Goal: Entertainment & Leisure: Consume media (video, audio)

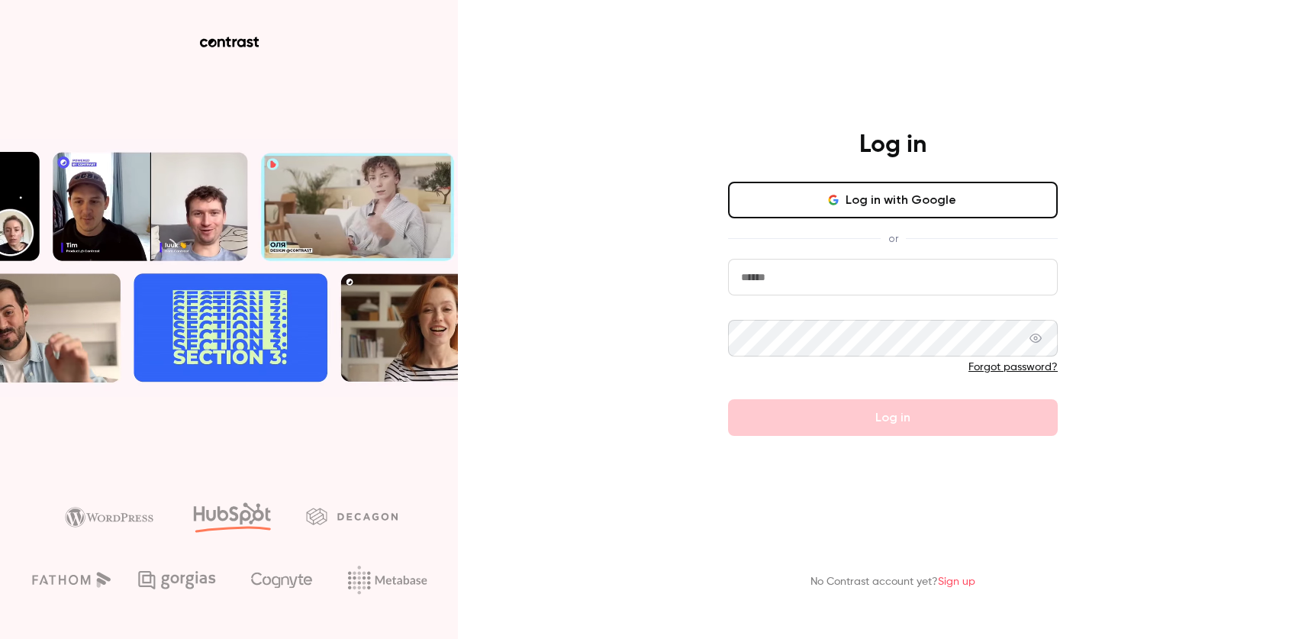
click at [922, 194] on button "Log in with Google" at bounding box center [893, 200] width 330 height 37
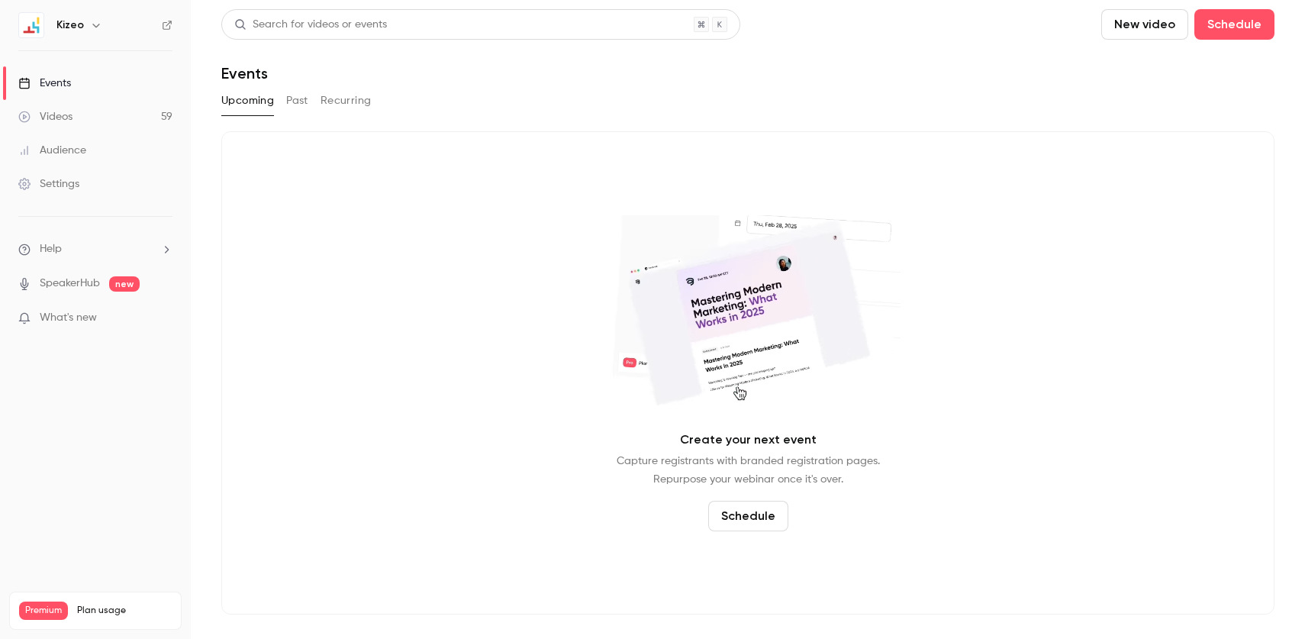
click at [113, 108] on link "Videos 59" at bounding box center [95, 117] width 191 height 34
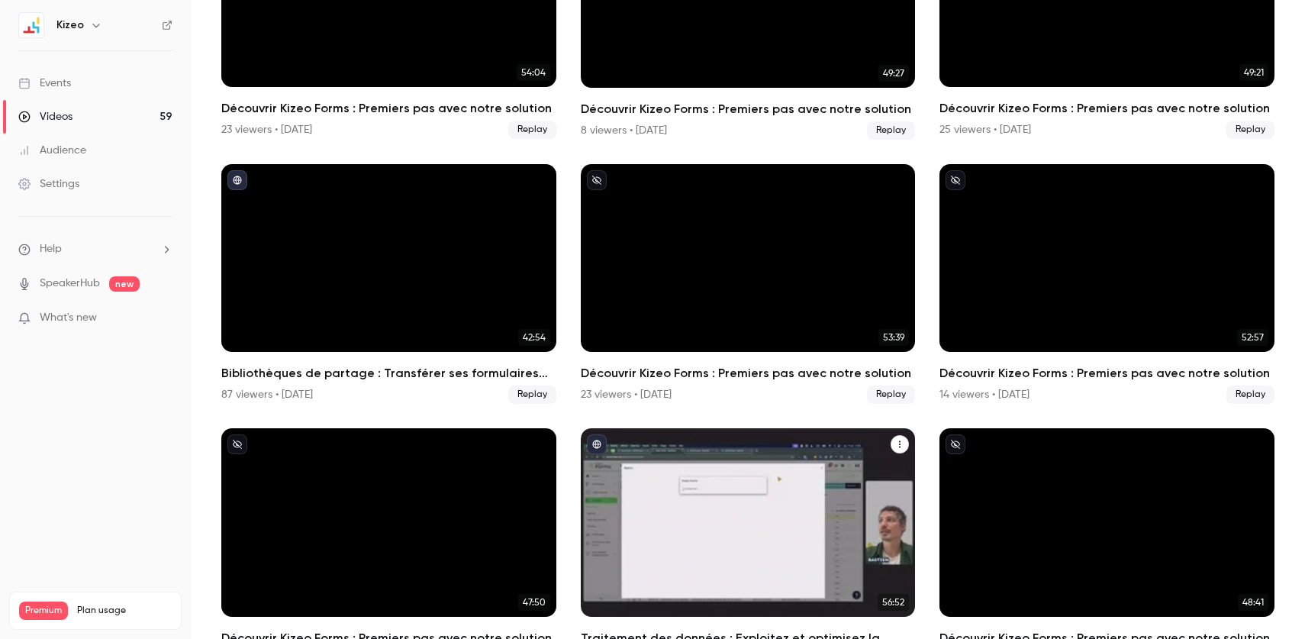
scroll to position [1552, 0]
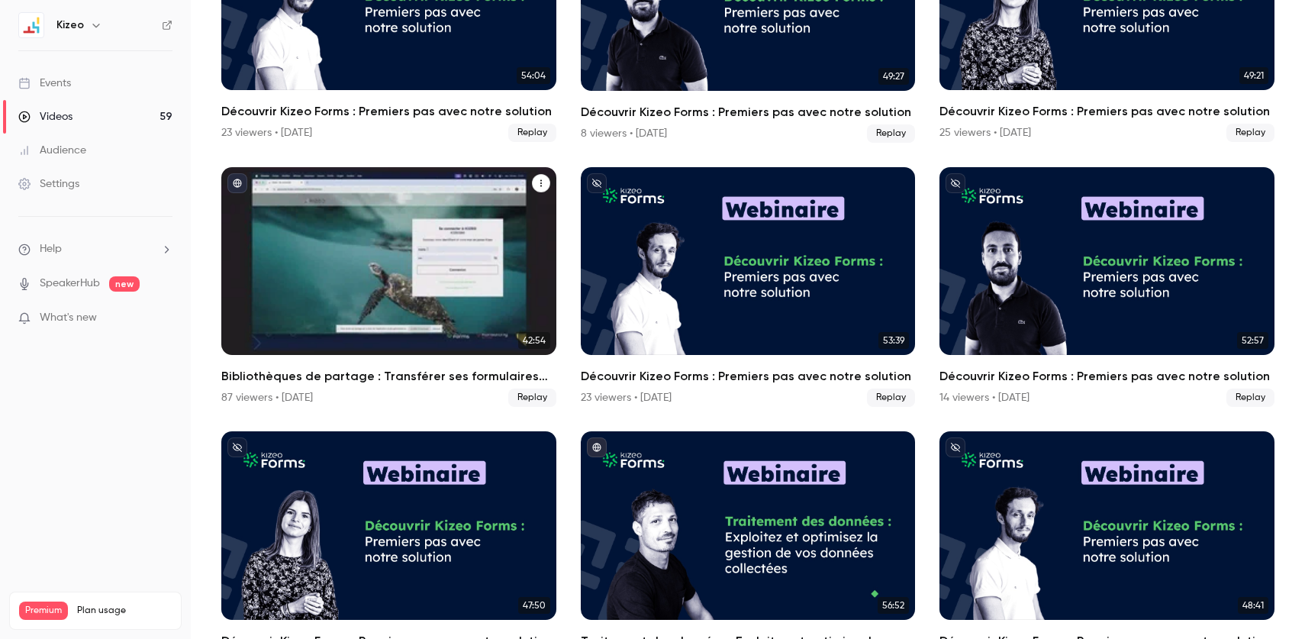
click at [458, 268] on div "Bibliothèques de partage : Transférer ses formulaires en toute simplicité" at bounding box center [388, 261] width 335 height 188
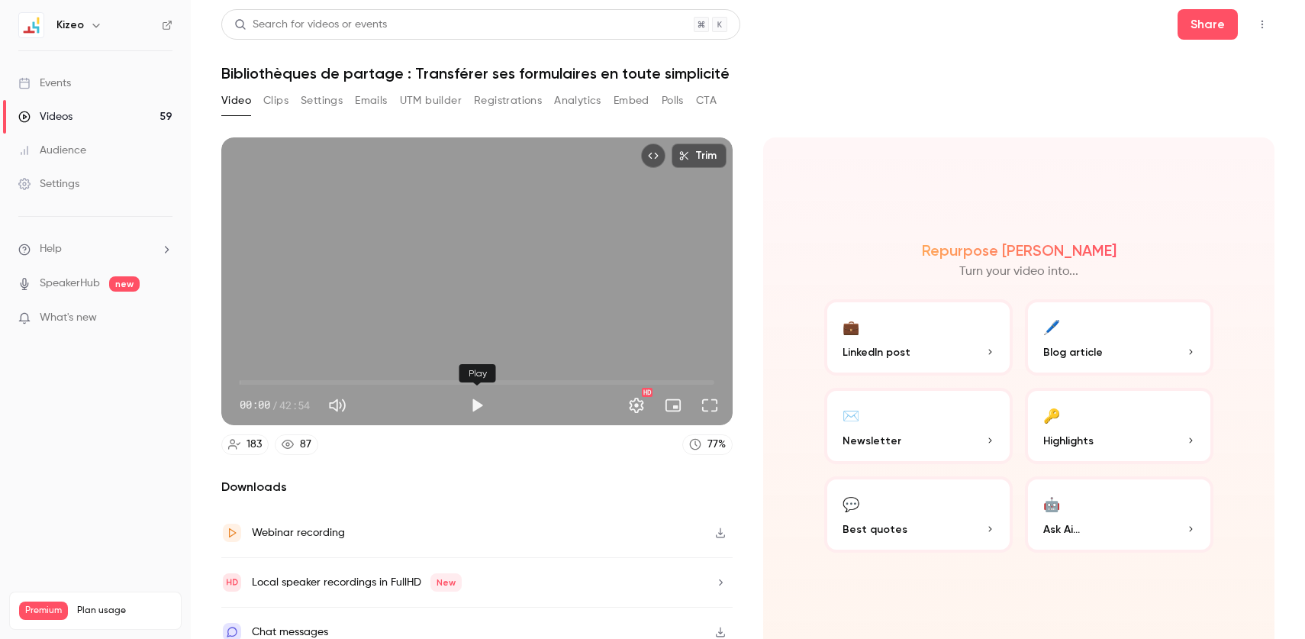
click at [470, 401] on button "Play" at bounding box center [477, 405] width 31 height 31
click at [259, 380] on span "00:02" at bounding box center [477, 382] width 475 height 24
click at [306, 378] on span "06:00" at bounding box center [477, 382] width 475 height 24
click at [398, 289] on div "Trim 06:03 06:03 / 42:54 HD" at bounding box center [476, 281] width 511 height 288
click at [398, 291] on div "Trim 06:03 06:03 / 42:54 HD" at bounding box center [476, 281] width 511 height 288
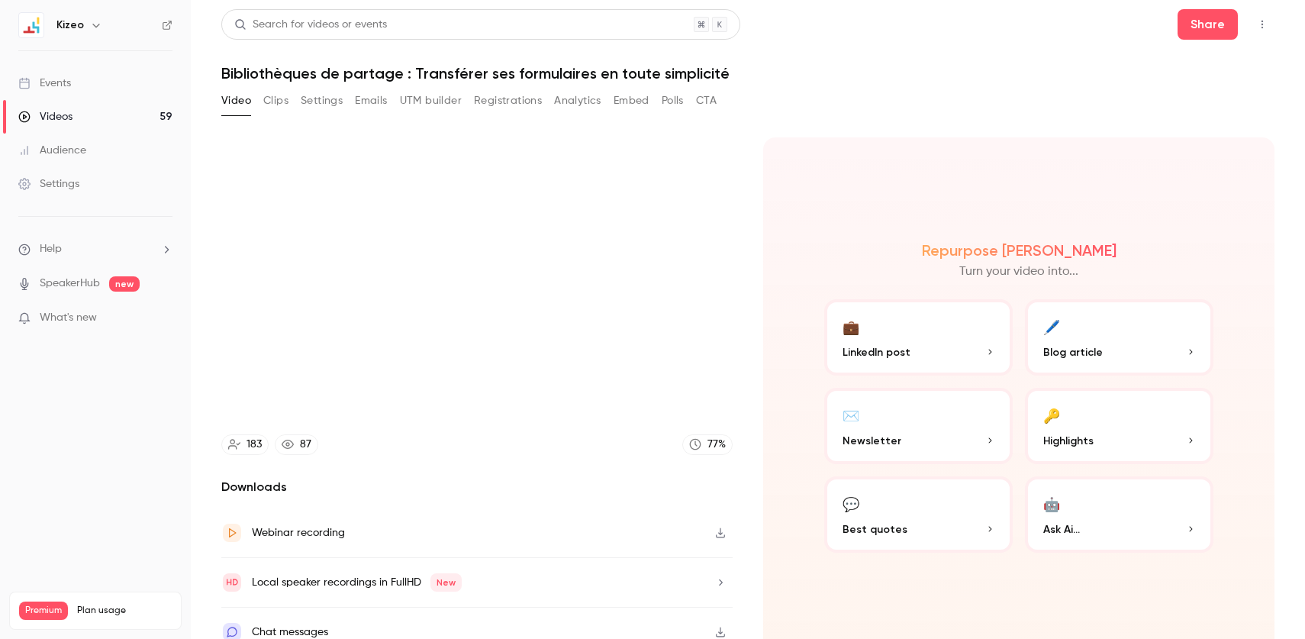
click at [379, 318] on video at bounding box center [476, 281] width 511 height 288
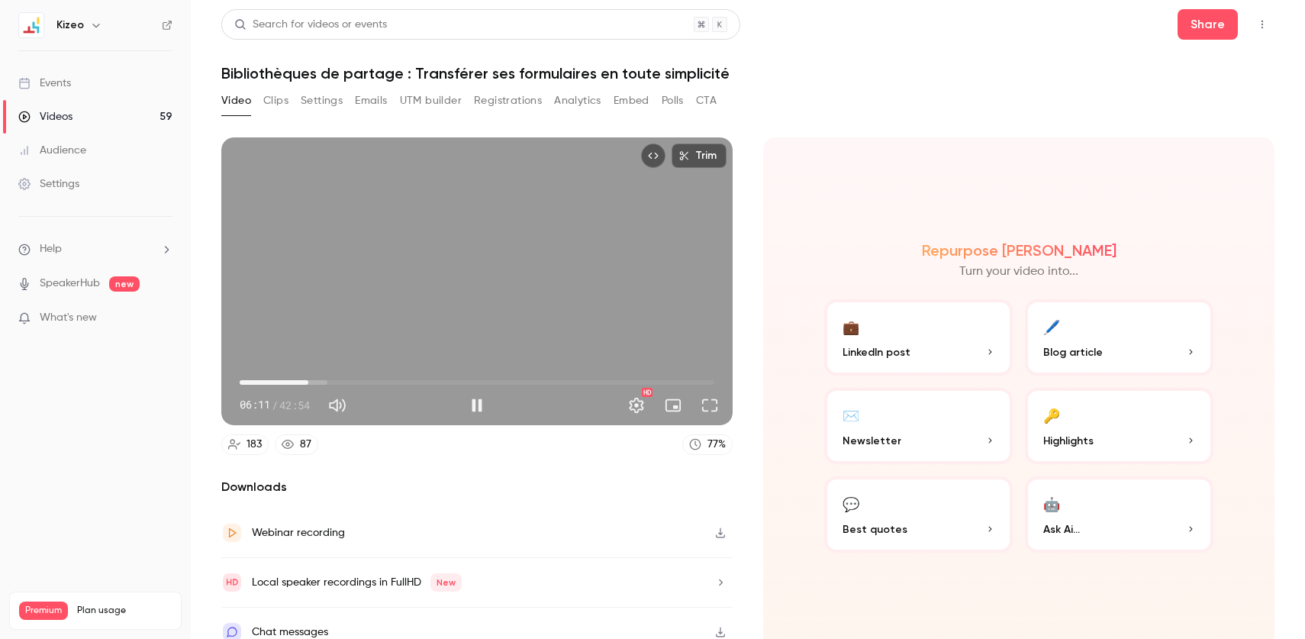
click at [480, 331] on div "Trim 06:11 06:11 / 42:54 HD" at bounding box center [476, 281] width 511 height 288
click at [707, 408] on button "Full screen" at bounding box center [709, 405] width 31 height 31
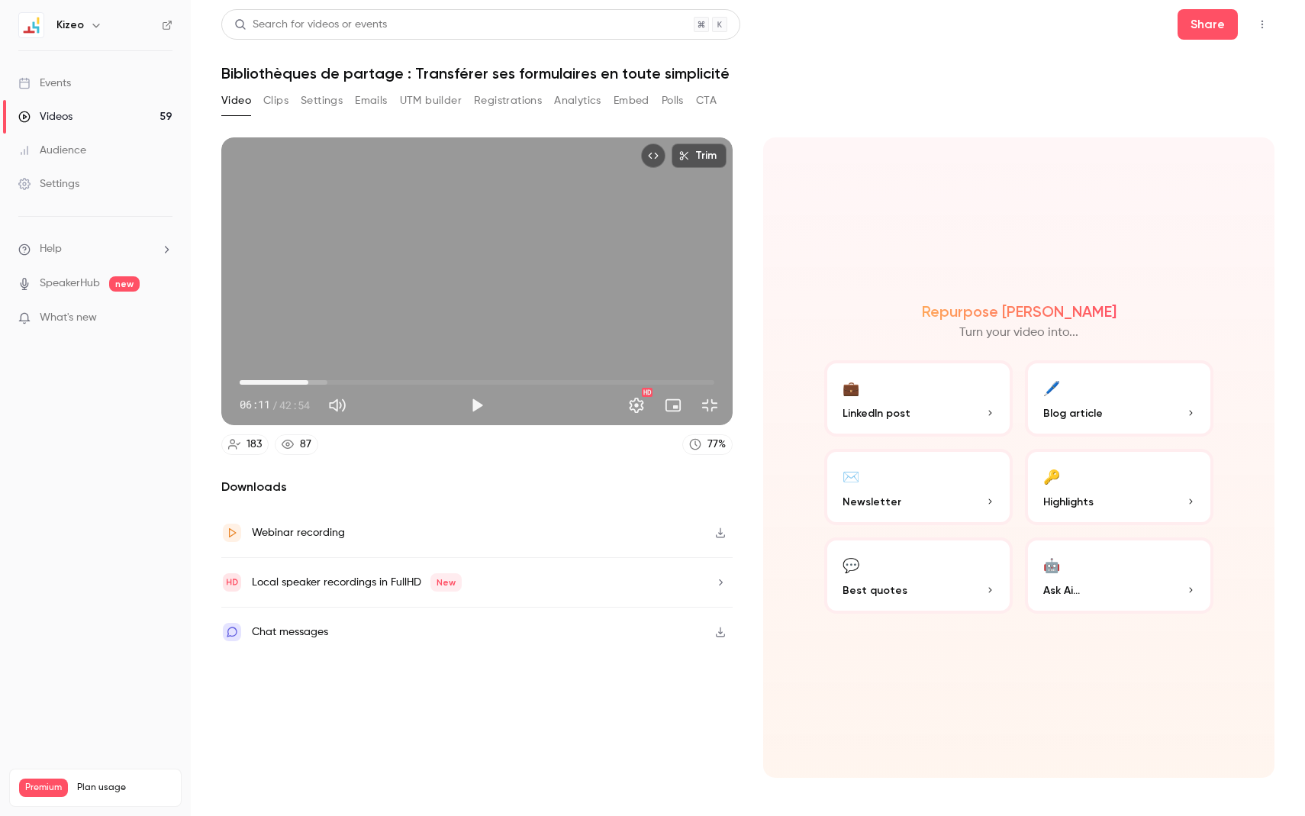
type input "*****"
